Goal: Task Accomplishment & Management: Use online tool/utility

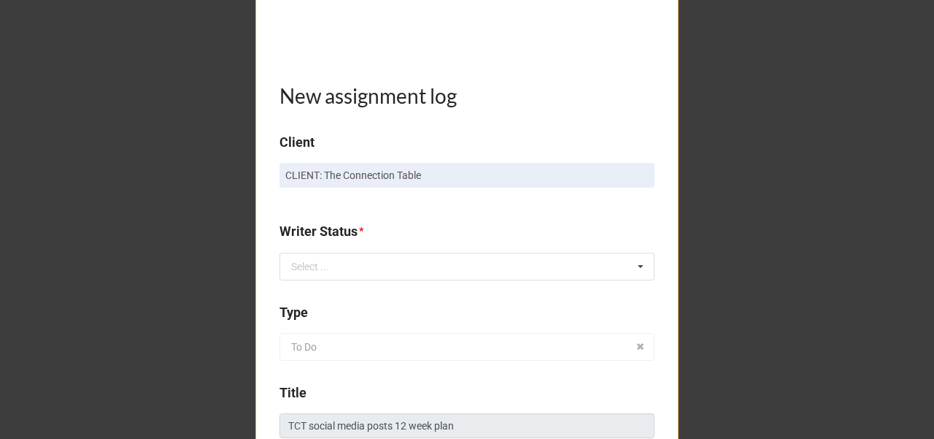
scroll to position [340, 0]
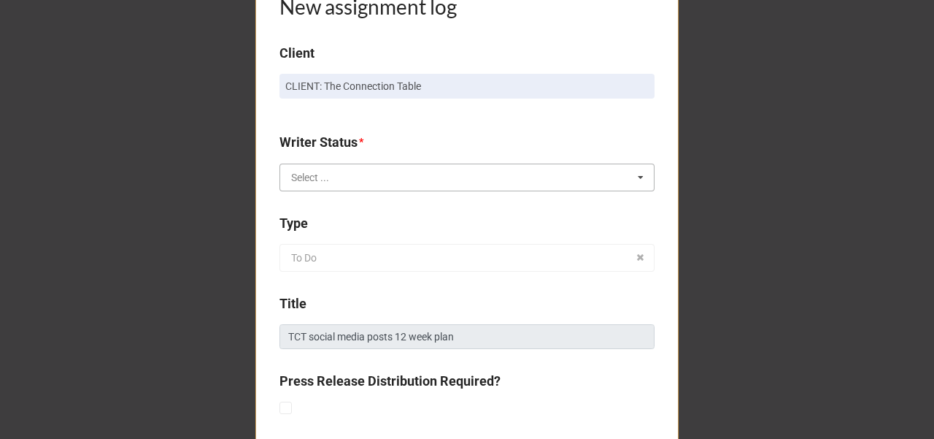
click at [374, 168] on input "text" at bounding box center [468, 177] width 374 height 26
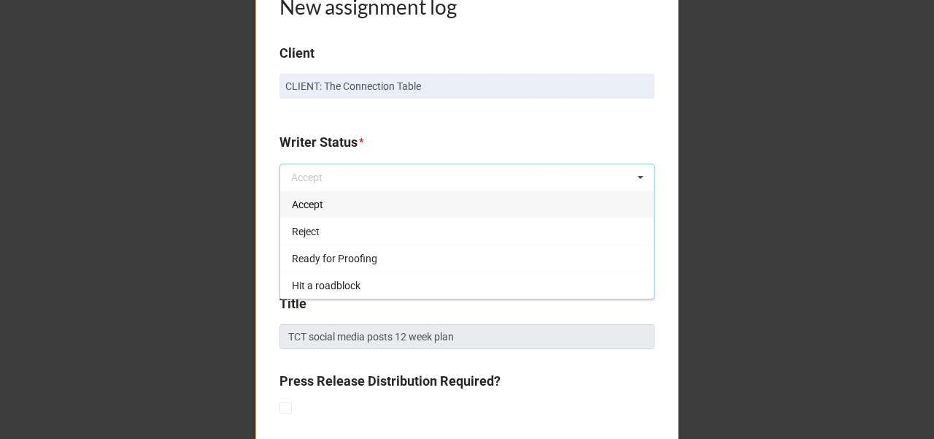
click at [342, 213] on div "Accept" at bounding box center [467, 204] width 374 height 27
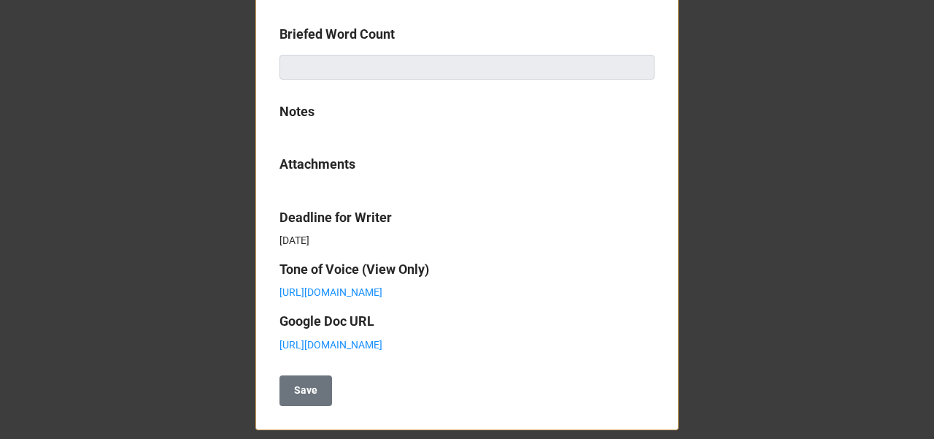
scroll to position [799, 0]
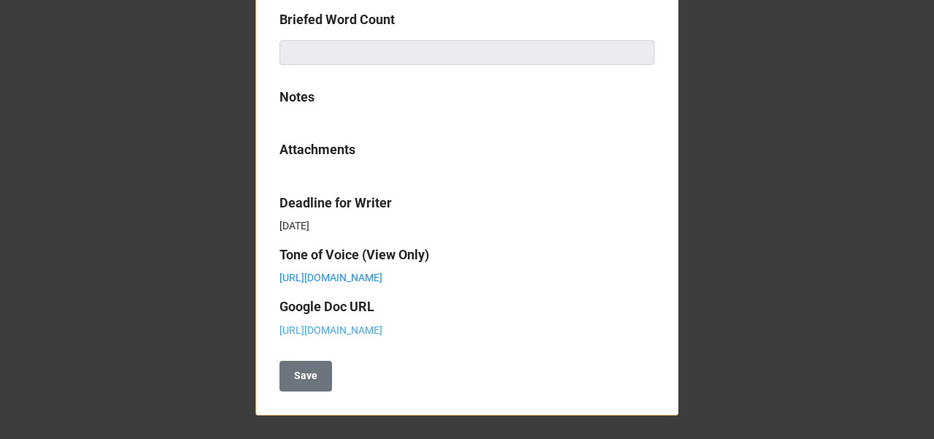
click at [332, 328] on link "[URL][DOMAIN_NAME]" at bounding box center [331, 330] width 103 height 12
click at [307, 379] on b "Save" at bounding box center [305, 375] width 23 height 15
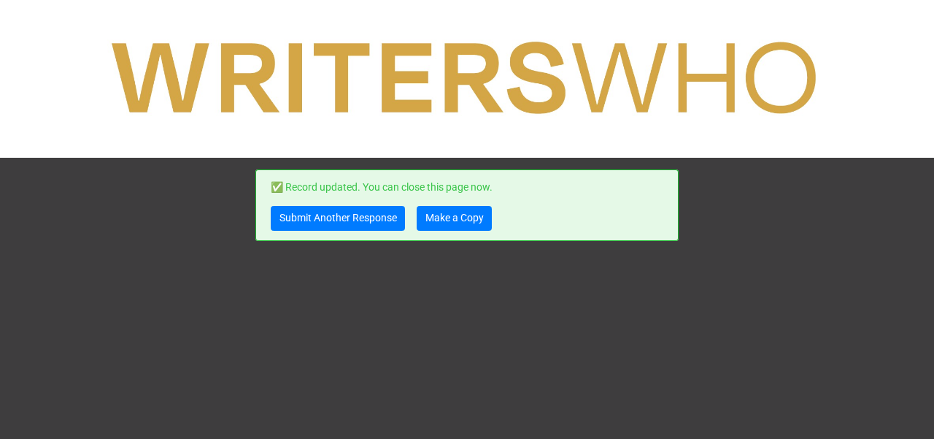
scroll to position [0, 0]
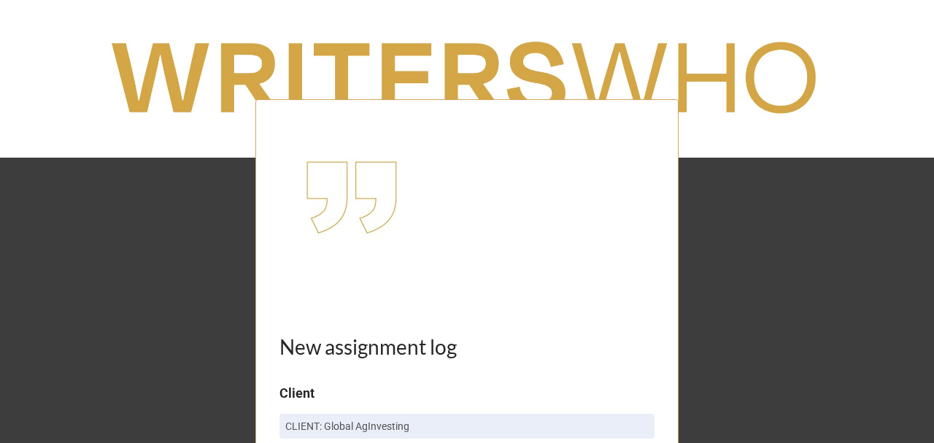
scroll to position [794, 0]
